Goal: Information Seeking & Learning: Learn about a topic

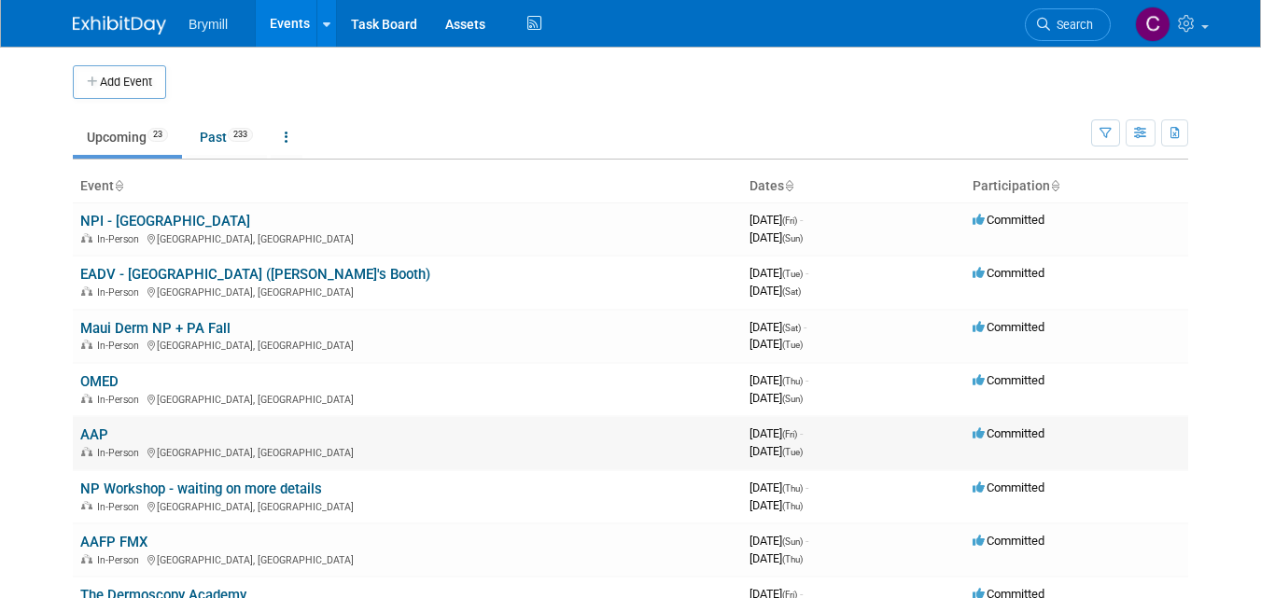
click at [126, 435] on td "AAP In-Person Denver, CO" at bounding box center [407, 442] width 669 height 53
click at [96, 437] on link "AAP" at bounding box center [94, 435] width 28 height 17
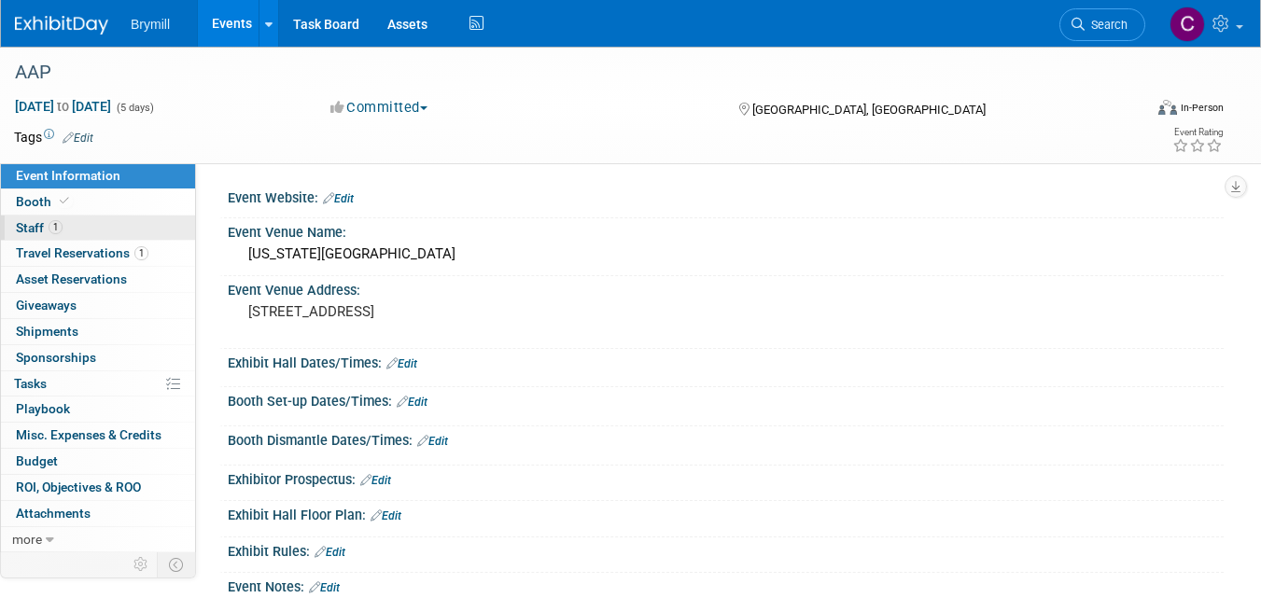
click at [25, 225] on span "Staff 1" at bounding box center [39, 227] width 47 height 15
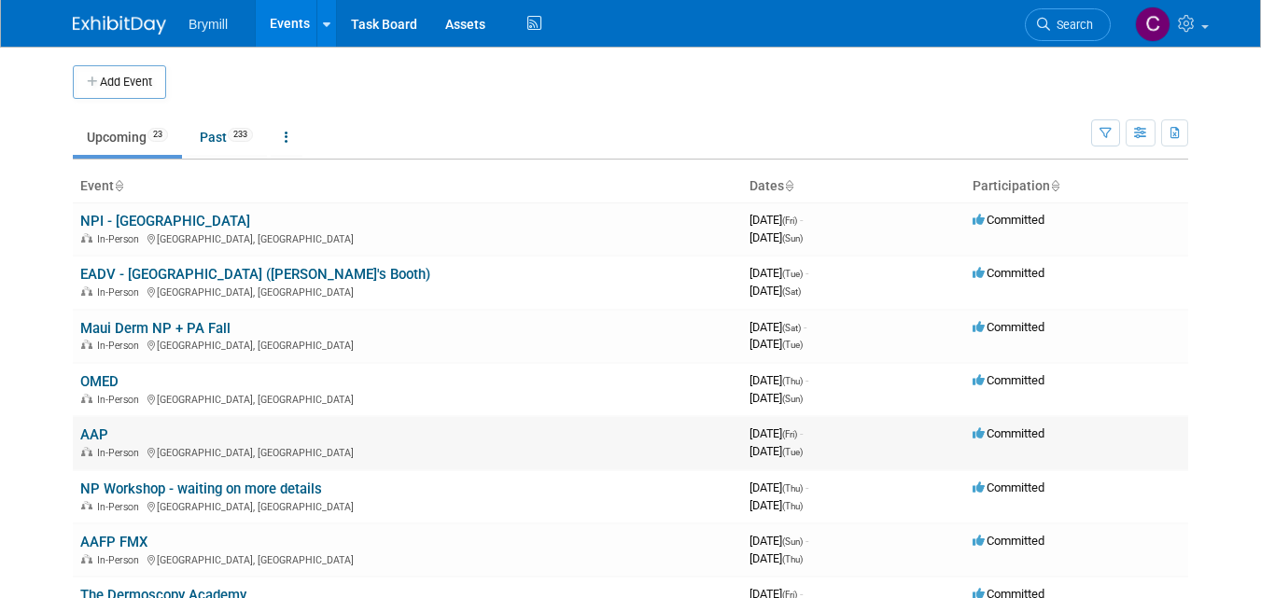
click at [164, 445] on div "In-Person Denver, CO" at bounding box center [407, 451] width 654 height 15
click at [162, 495] on link "NP Workshop - waiting on more details" at bounding box center [201, 489] width 242 height 17
click at [108, 542] on link "AAFP FMX" at bounding box center [113, 542] width 67 height 17
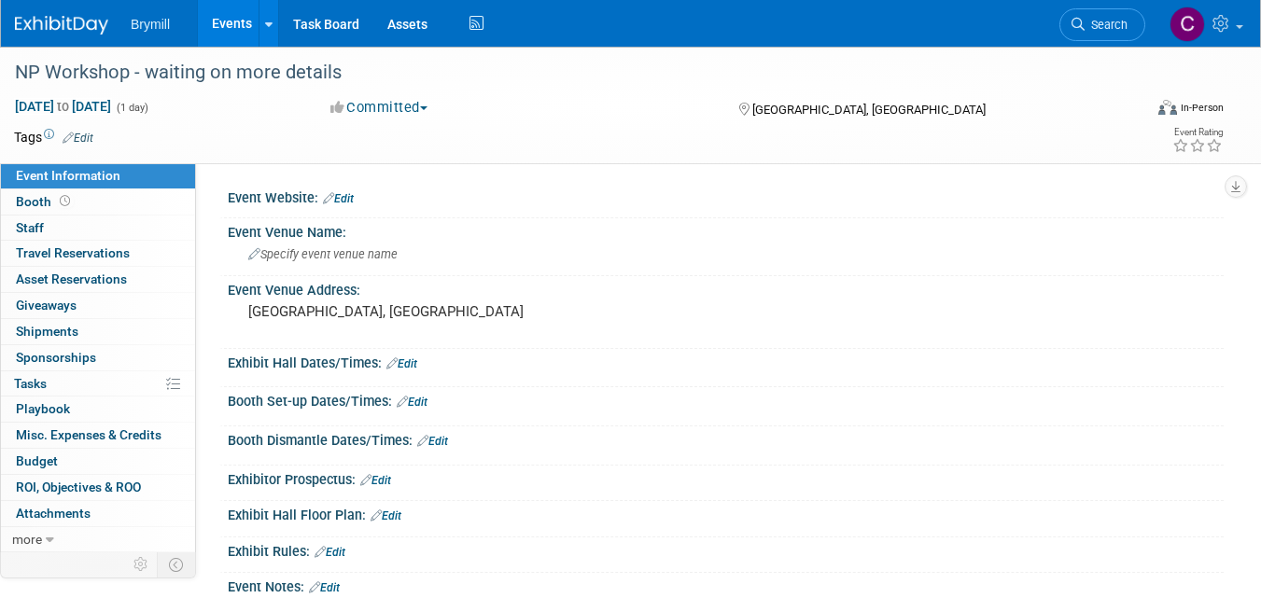
click at [162, 488] on link "0 ROI, Objectives & ROO 0" at bounding box center [98, 487] width 194 height 25
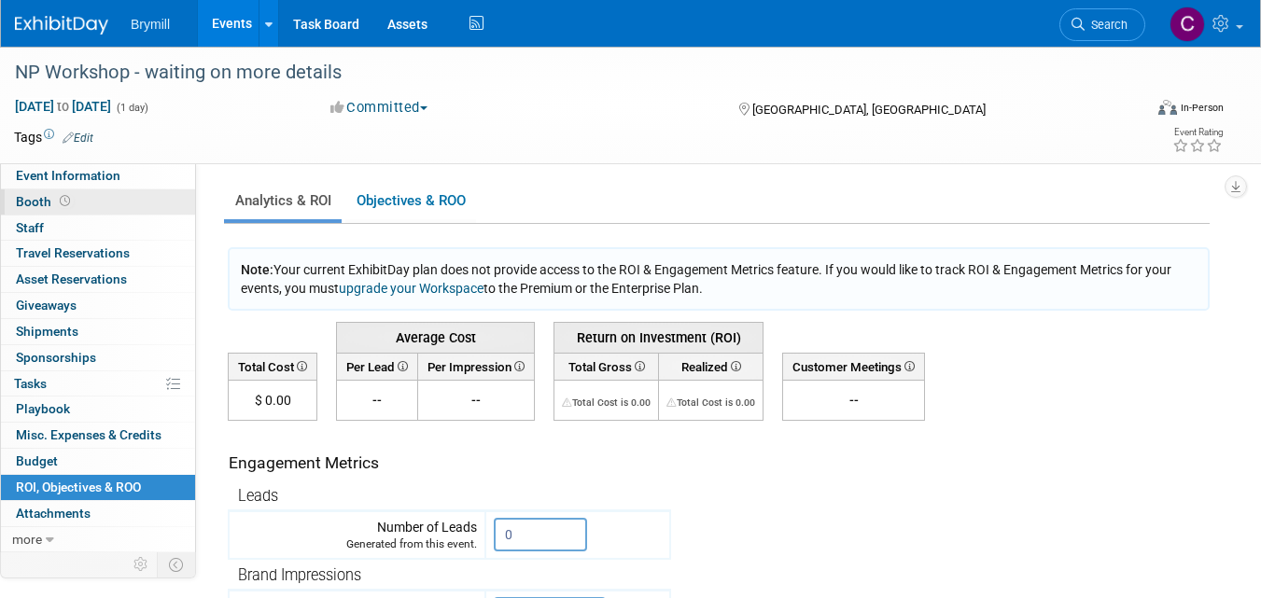
click at [137, 212] on link "Booth" at bounding box center [98, 202] width 194 height 25
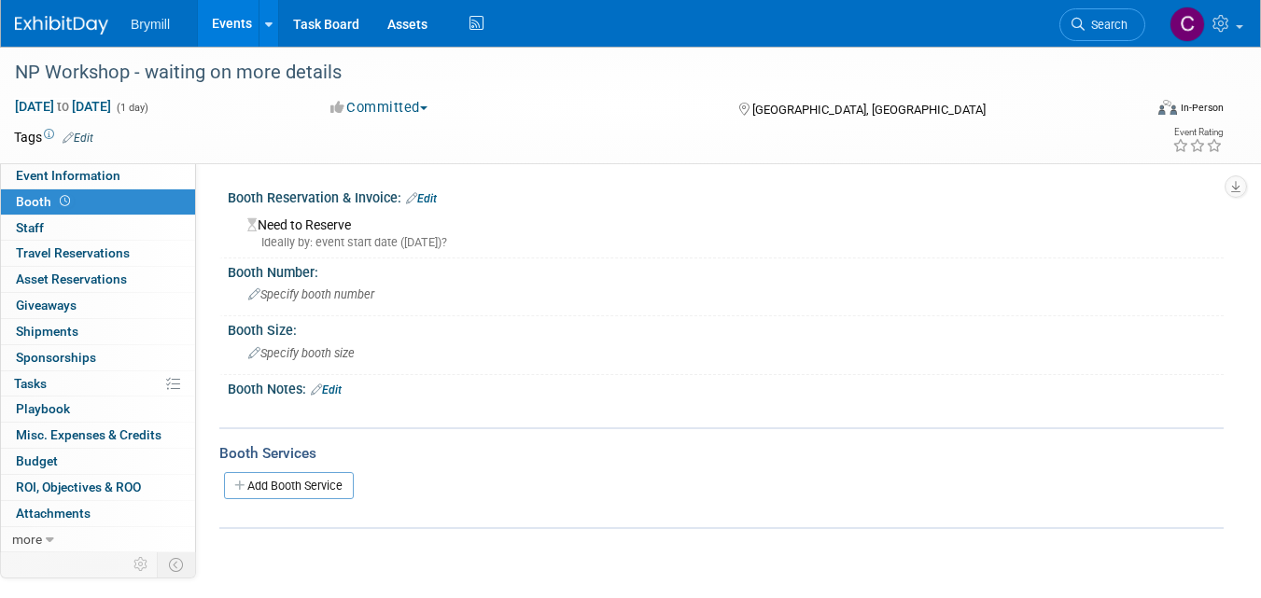
click at [137, 212] on link "Booth" at bounding box center [98, 202] width 194 height 25
click at [77, 177] on span "Event Information" at bounding box center [68, 175] width 105 height 15
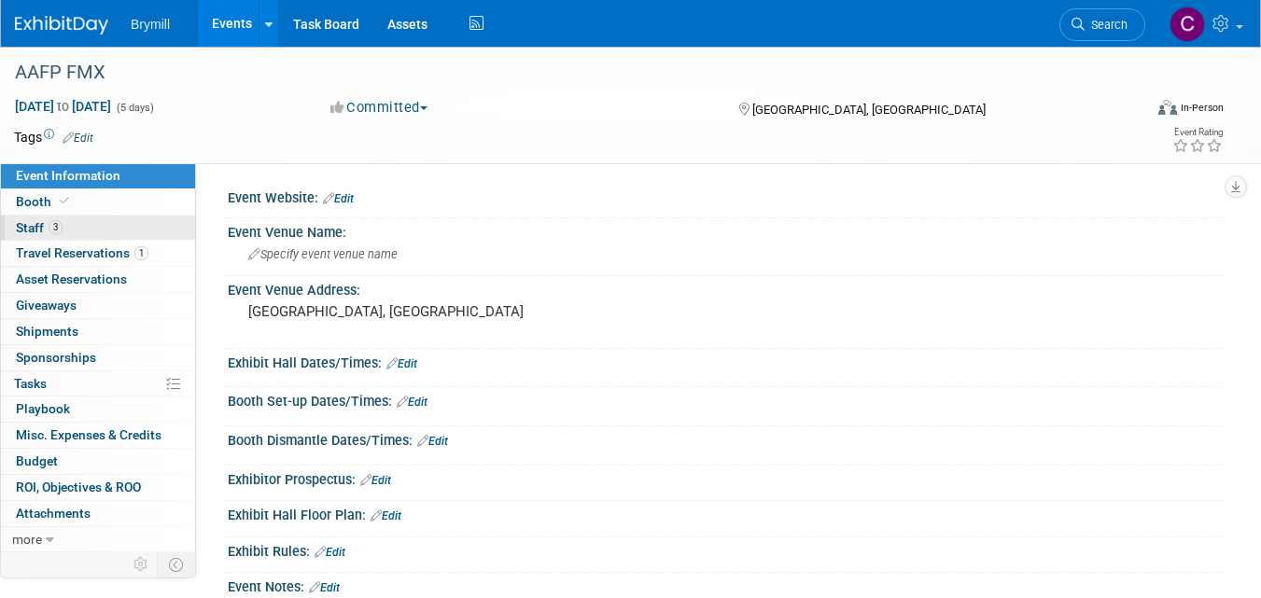
click at [29, 223] on span "Staff 3" at bounding box center [39, 227] width 47 height 15
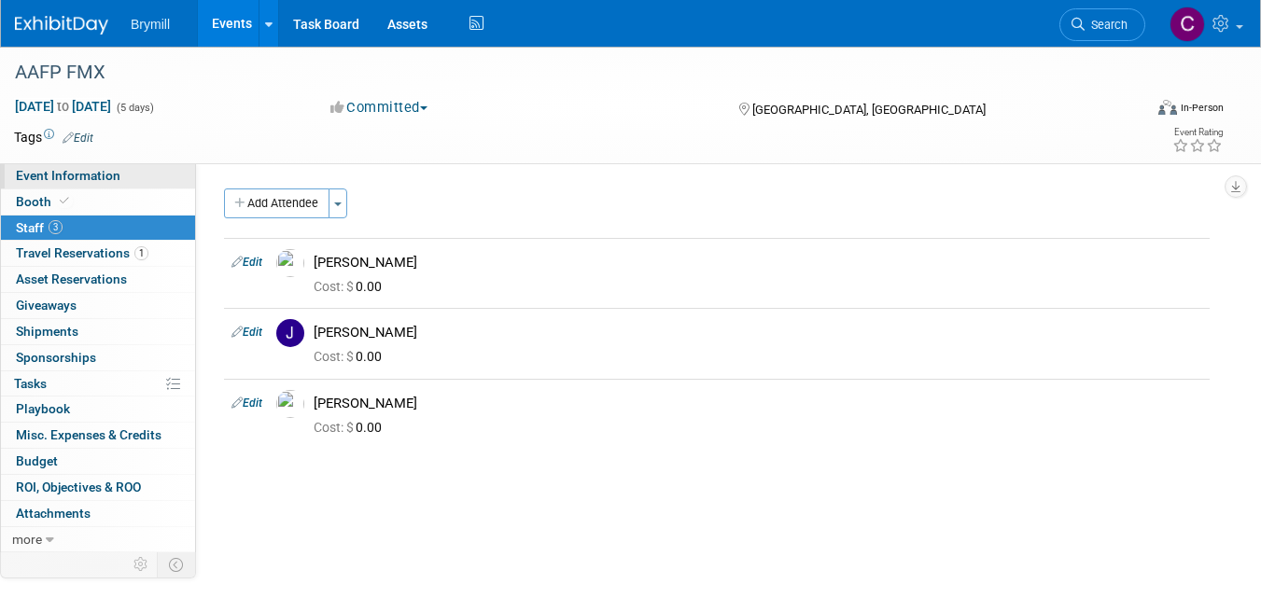
click at [24, 176] on span "Event Information" at bounding box center [68, 175] width 105 height 15
